Goal: Use online tool/utility: Use online tool/utility

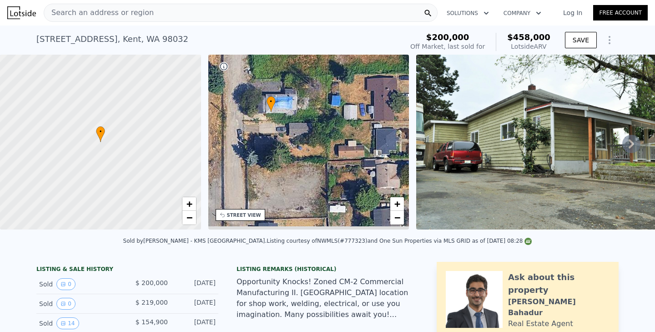
drag, startPoint x: 355, startPoint y: 187, endPoint x: 344, endPoint y: 153, distance: 35.7
click at [338, 154] on div "• + −" at bounding box center [308, 142] width 201 height 175
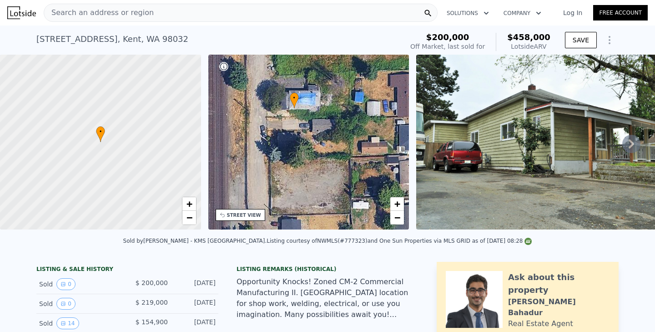
click at [192, 18] on div "Search an address or region" at bounding box center [241, 13] width 394 height 18
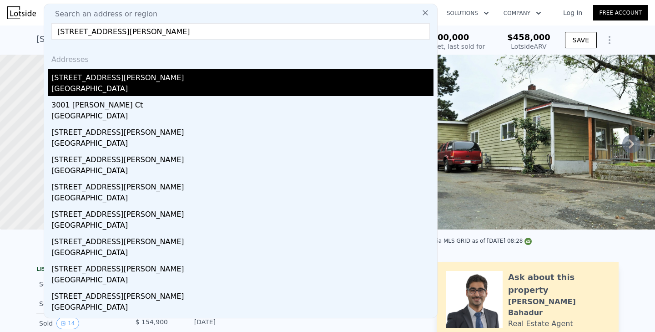
type input "[STREET_ADDRESS][PERSON_NAME]"
click at [246, 91] on div "[GEOGRAPHIC_DATA]" at bounding box center [242, 89] width 382 height 13
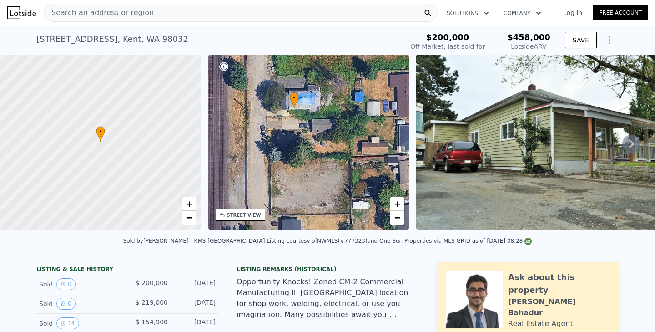
type input "3"
type input "4"
type input "960"
type input "1785"
type input "6534"
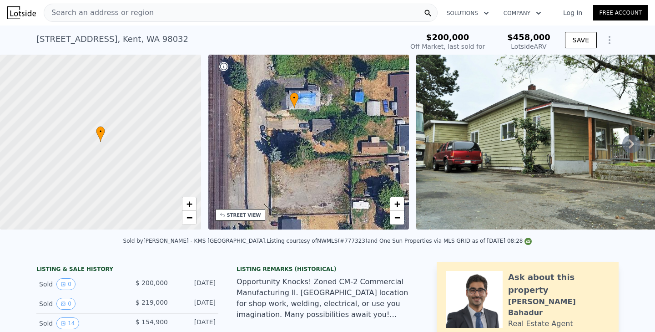
type input "13939"
type input "$ 442,000"
type input "4"
type input "$ 75,765"
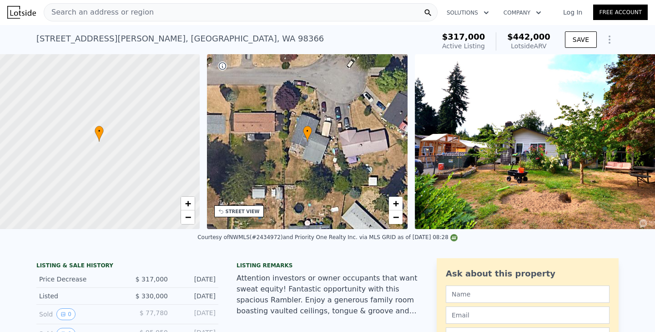
scroll to position [0, 4]
